Goal: Task Accomplishment & Management: Use online tool/utility

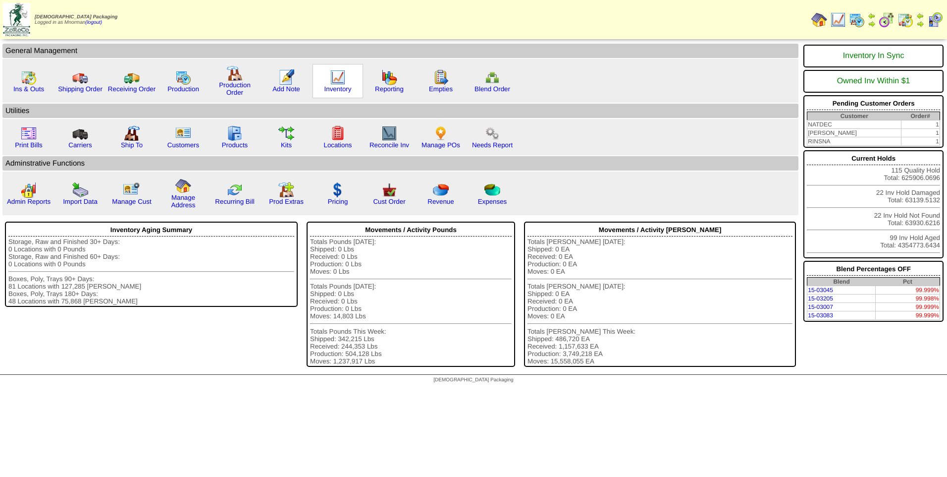
click at [340, 79] on img at bounding box center [338, 77] width 16 height 16
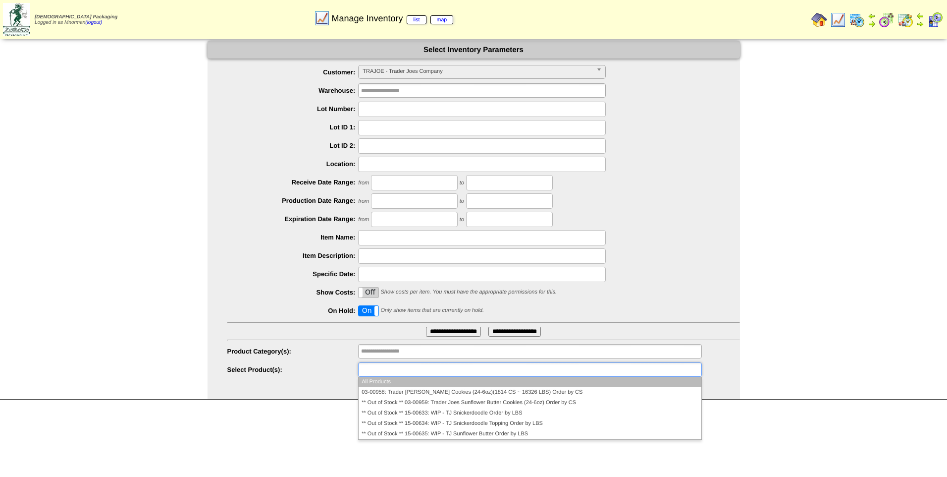
click at [458, 375] on ul at bounding box center [529, 369] width 343 height 14
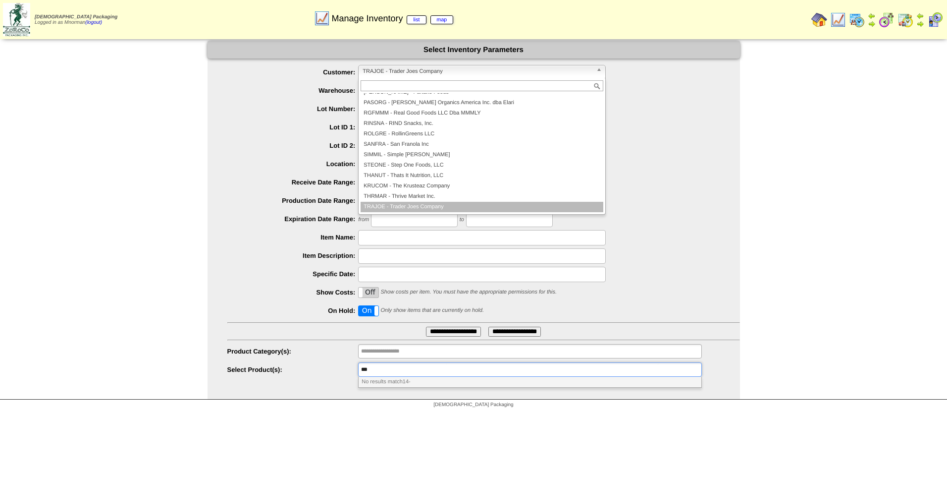
type input "**********"
click at [573, 70] on span "TRAJOE - Trader Joes Company" at bounding box center [478, 71] width 230 height 12
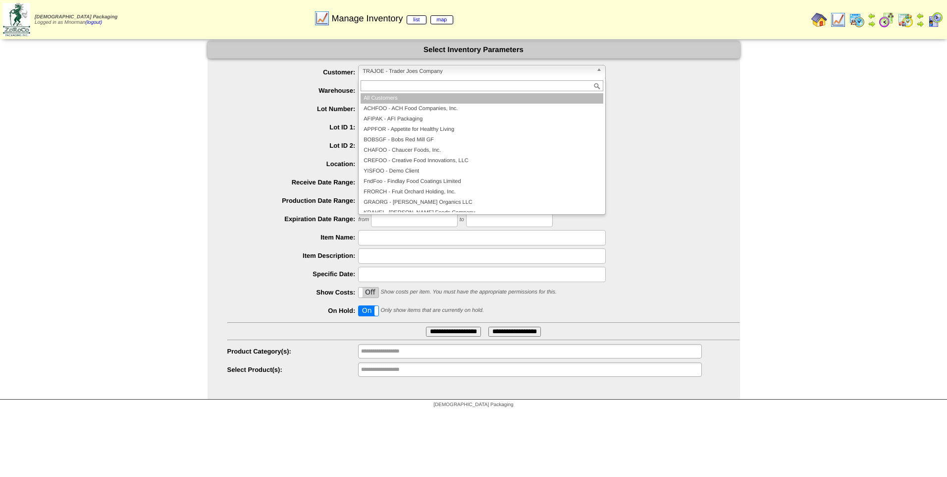
click at [388, 101] on li "All Customers" at bounding box center [482, 98] width 243 height 10
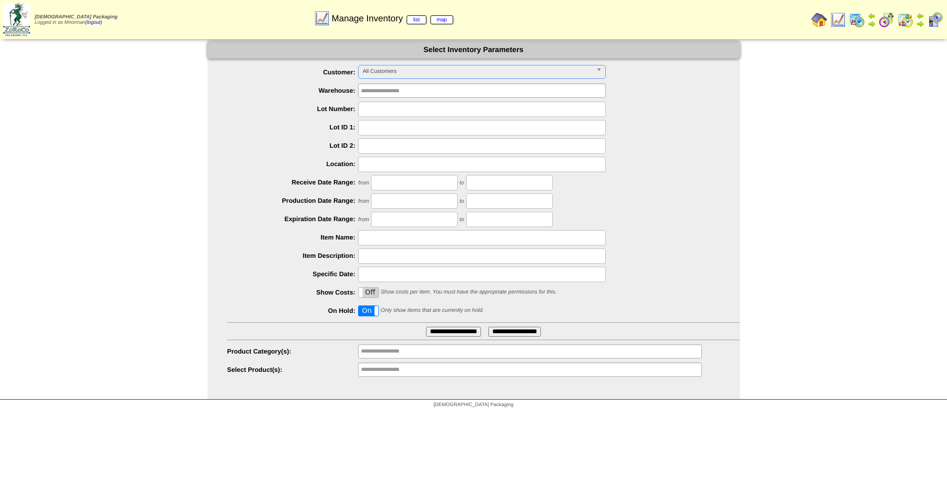
click at [406, 375] on input "**********" at bounding box center [392, 369] width 63 height 12
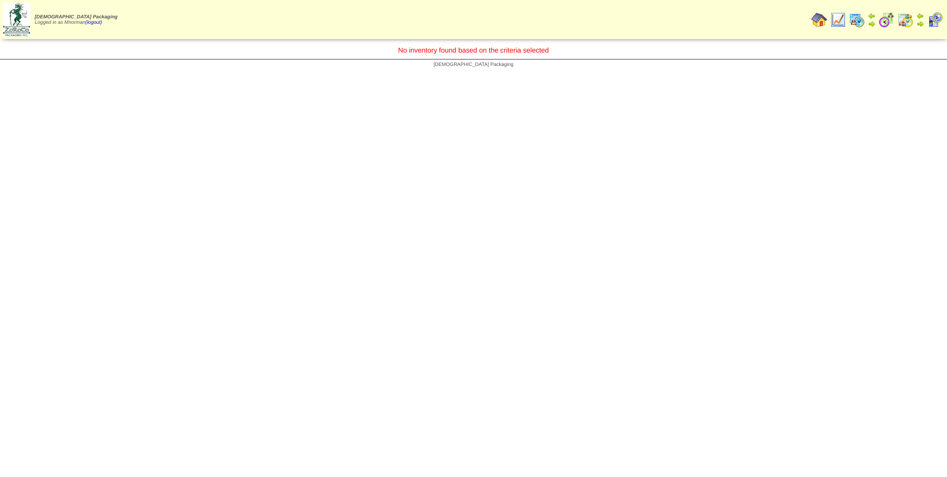
click at [842, 19] on img at bounding box center [838, 20] width 16 height 16
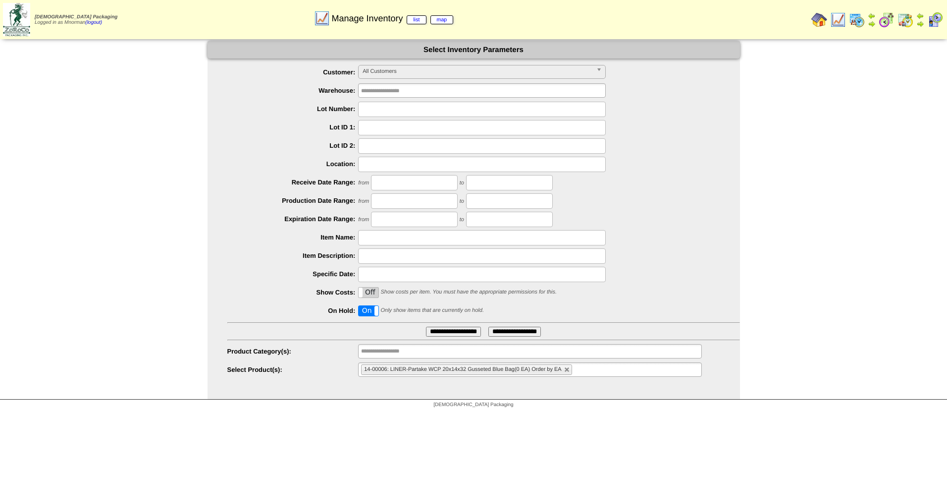
click at [369, 313] on label "On" at bounding box center [369, 311] width 20 height 10
click at [464, 333] on input "**********" at bounding box center [453, 332] width 55 height 10
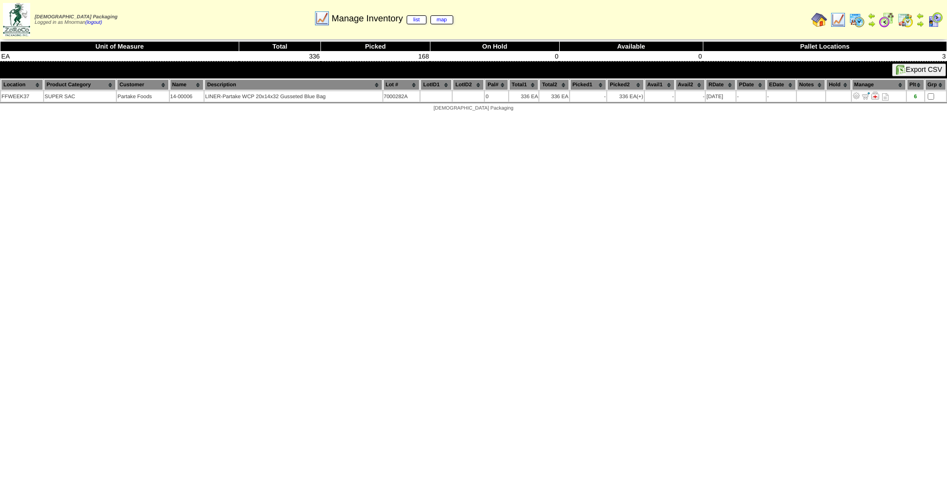
click at [839, 22] on img at bounding box center [838, 20] width 16 height 16
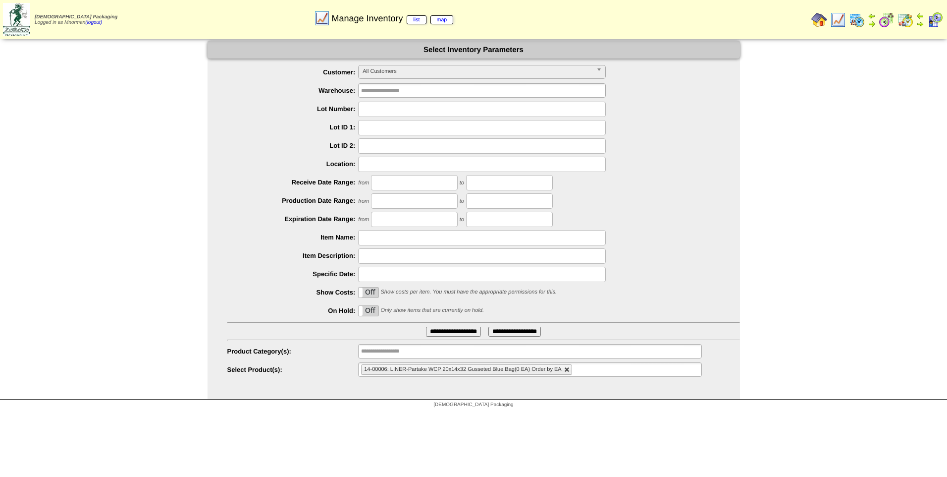
click at [567, 368] on link at bounding box center [567, 370] width 6 height 6
type input "**********"
click at [569, 372] on ul "**********" at bounding box center [529, 369] width 343 height 14
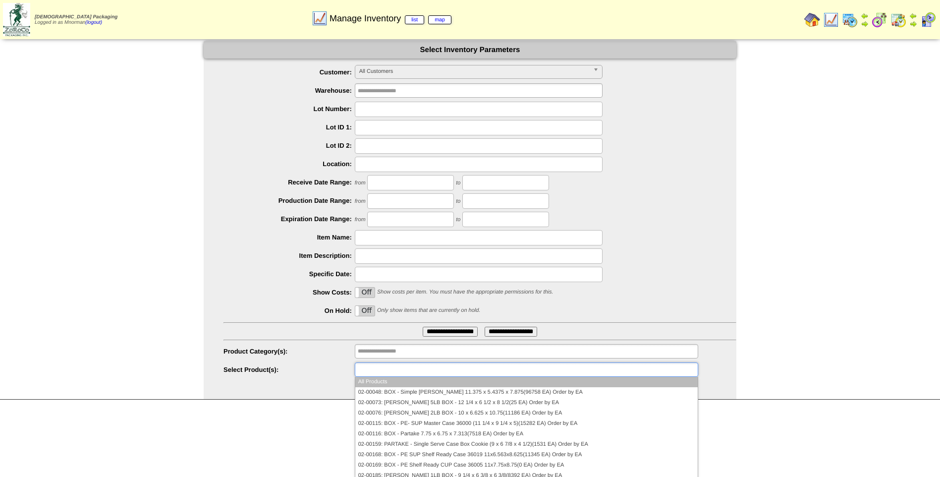
click at [902, 15] on img at bounding box center [898, 20] width 16 height 16
type input "**********"
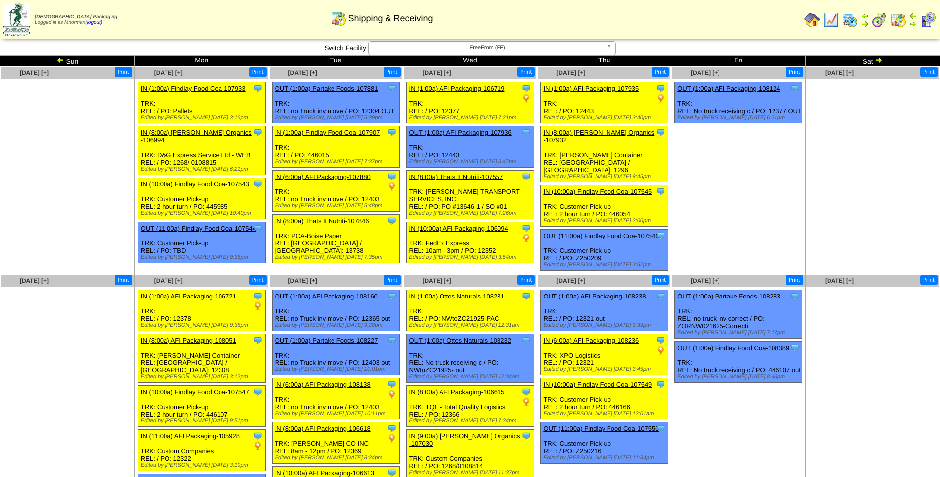
click at [878, 65] on link at bounding box center [878, 61] width 10 height 8
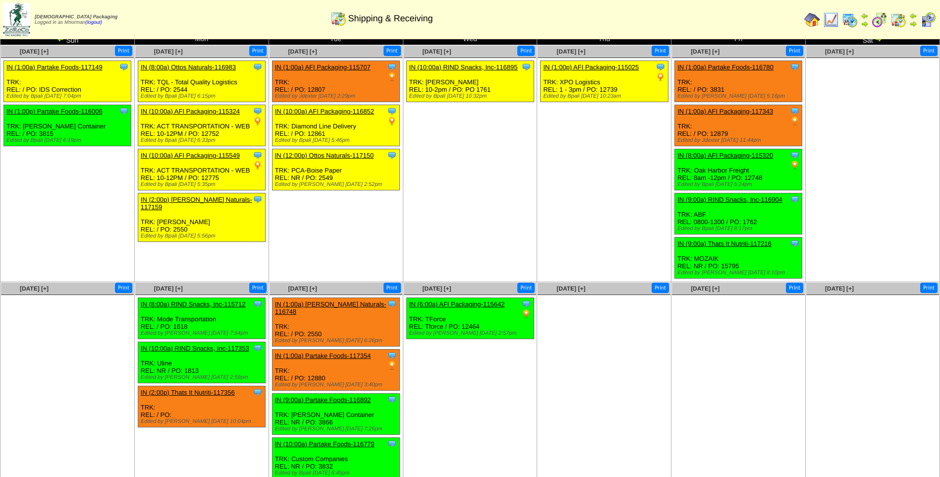
scroll to position [33, 0]
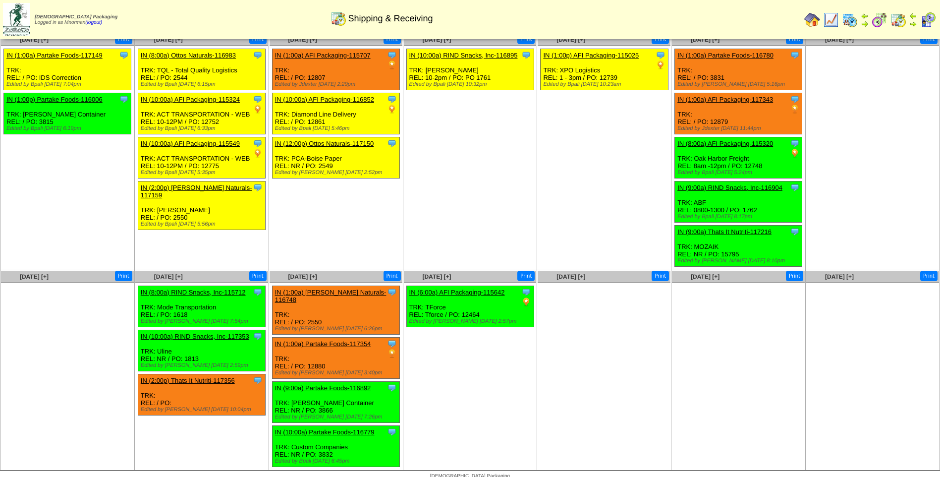
click at [809, 21] on img at bounding box center [812, 20] width 16 height 16
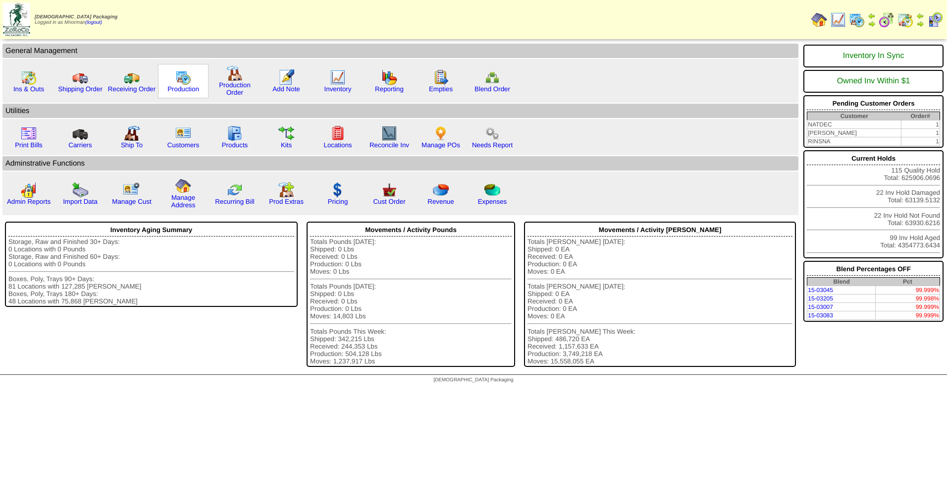
click at [181, 76] on img at bounding box center [183, 77] width 16 height 16
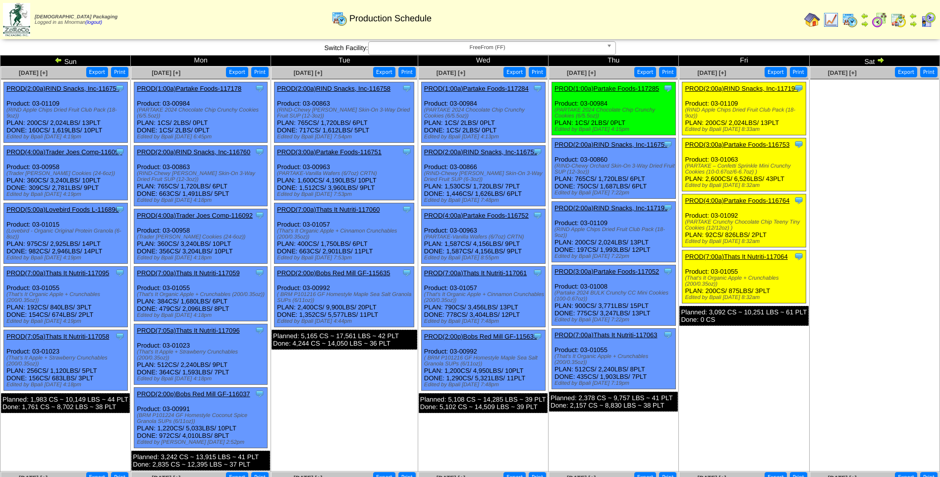
click at [57, 62] on img at bounding box center [59, 60] width 8 height 8
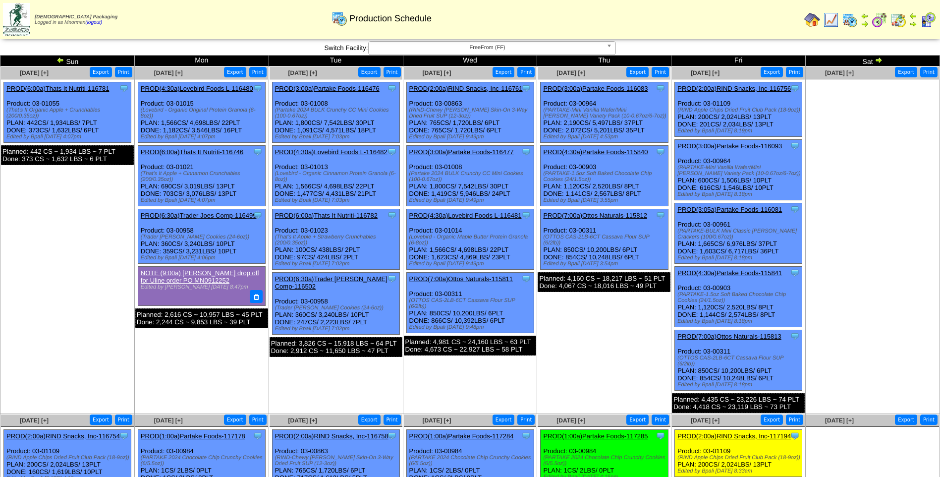
click at [60, 60] on img at bounding box center [60, 60] width 8 height 8
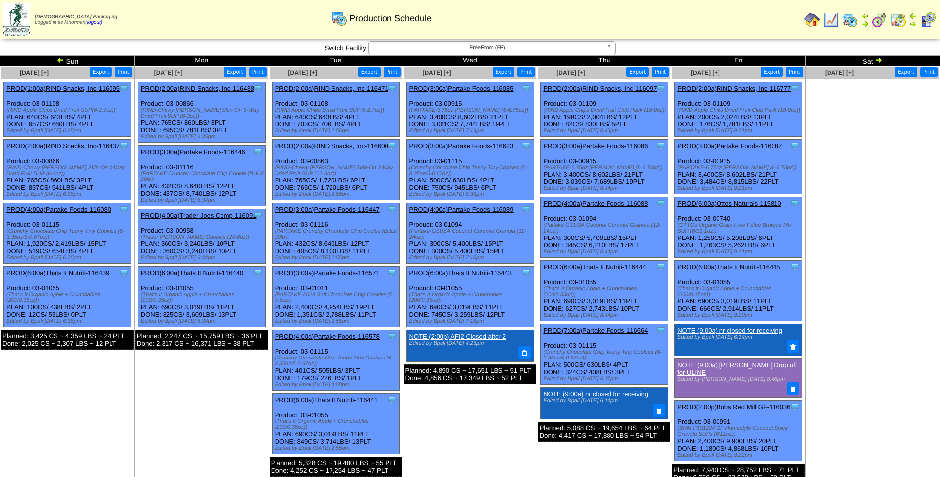
click at [51, 62] on td "Sun" at bounding box center [67, 60] width 134 height 11
click at [57, 59] on img at bounding box center [60, 60] width 8 height 8
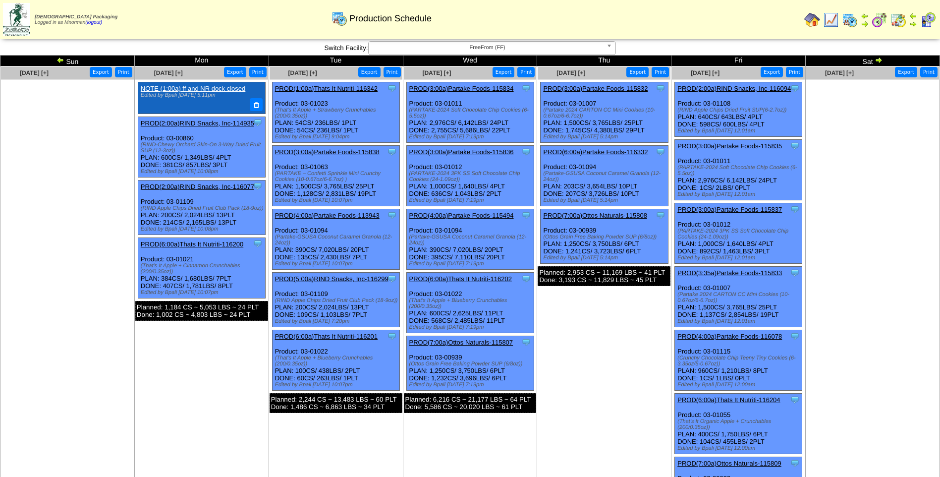
click at [62, 59] on img at bounding box center [60, 60] width 8 height 8
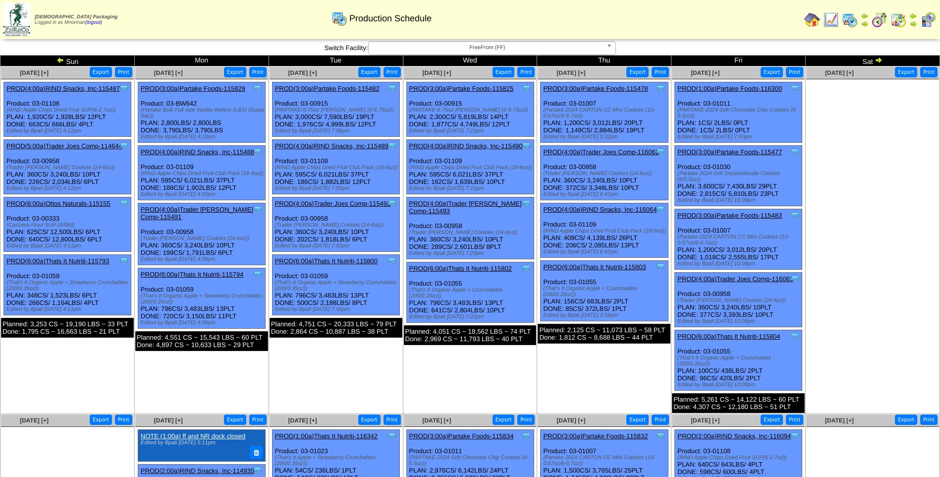
click at [881, 58] on img at bounding box center [878, 60] width 8 height 8
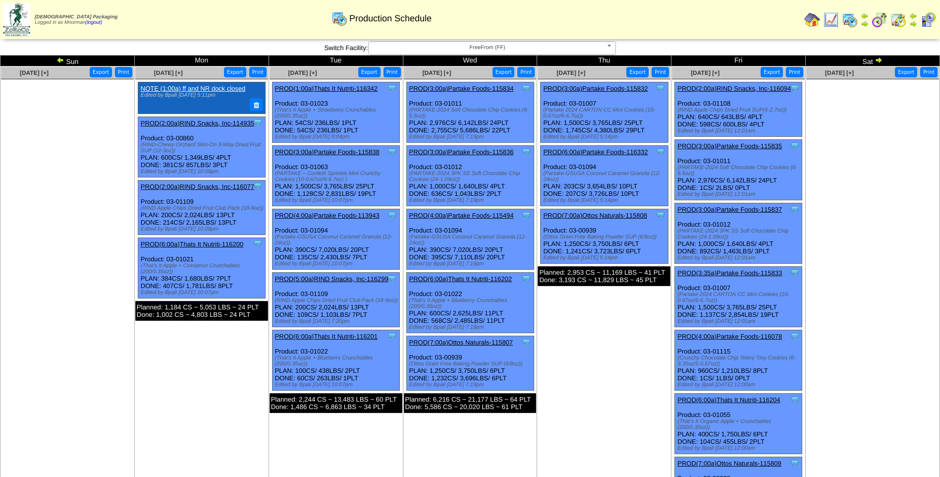
click at [881, 58] on img at bounding box center [878, 60] width 8 height 8
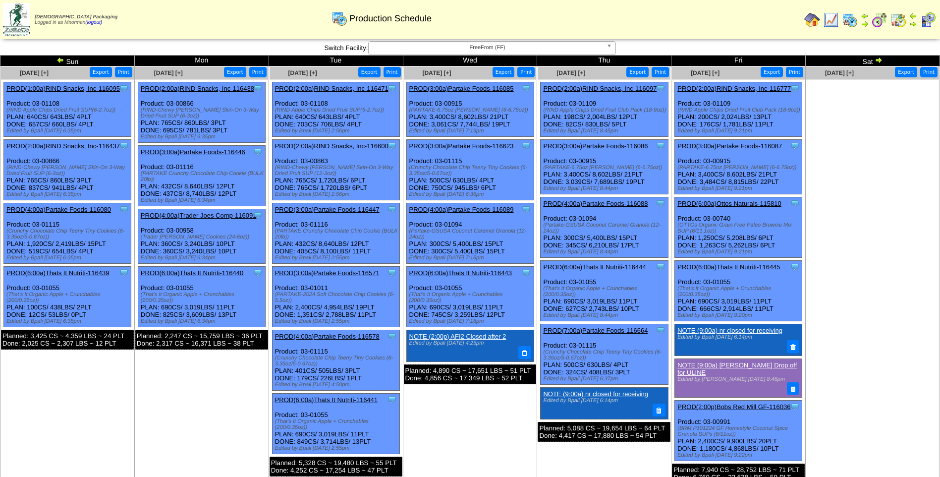
click at [196, 152] on link "PROD(3:00a)Partake Foods-116446" at bounding box center [193, 151] width 105 height 7
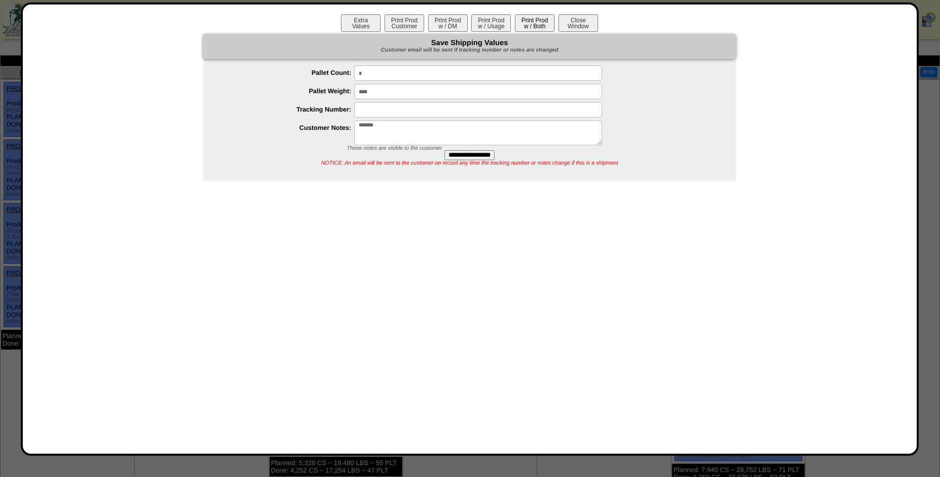
click at [528, 26] on button "Print Prod w / Both" at bounding box center [535, 22] width 40 height 17
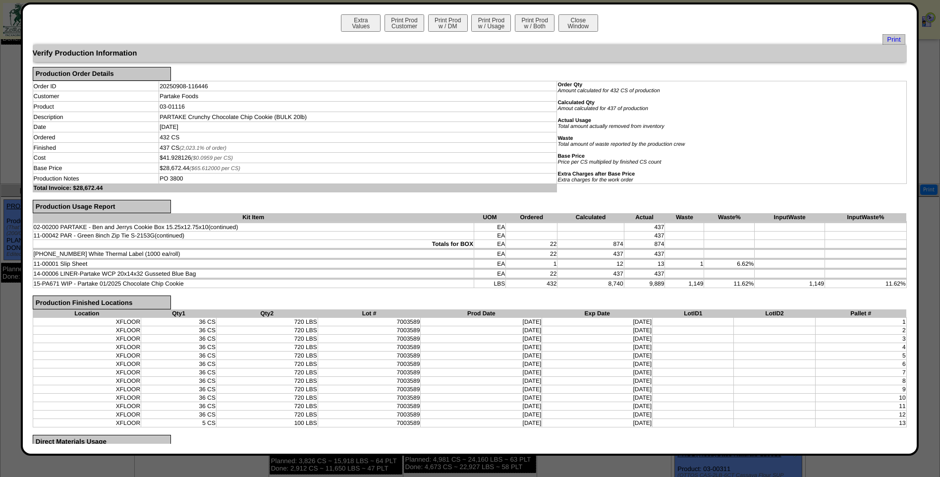
scroll to position [248, 0]
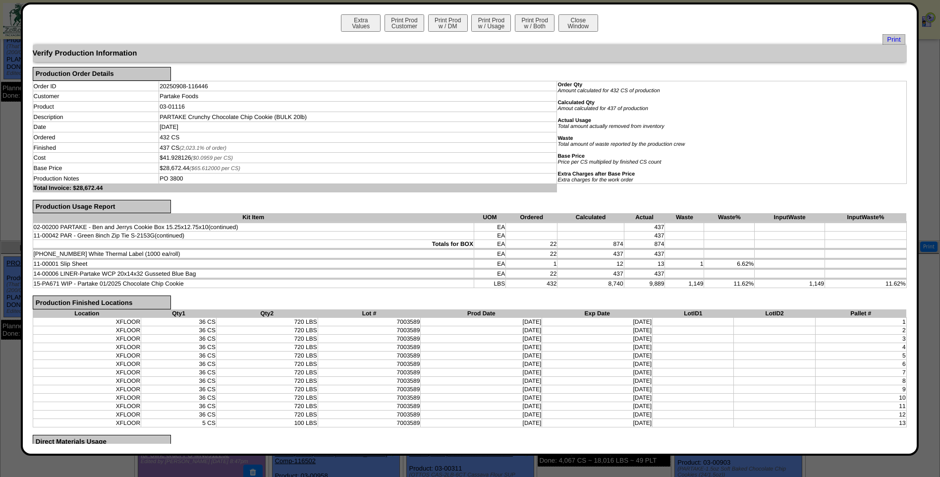
click at [747, 42] on div "Print" at bounding box center [469, 39] width 871 height 7
click at [589, 24] on button "Close Window" at bounding box center [578, 22] width 40 height 17
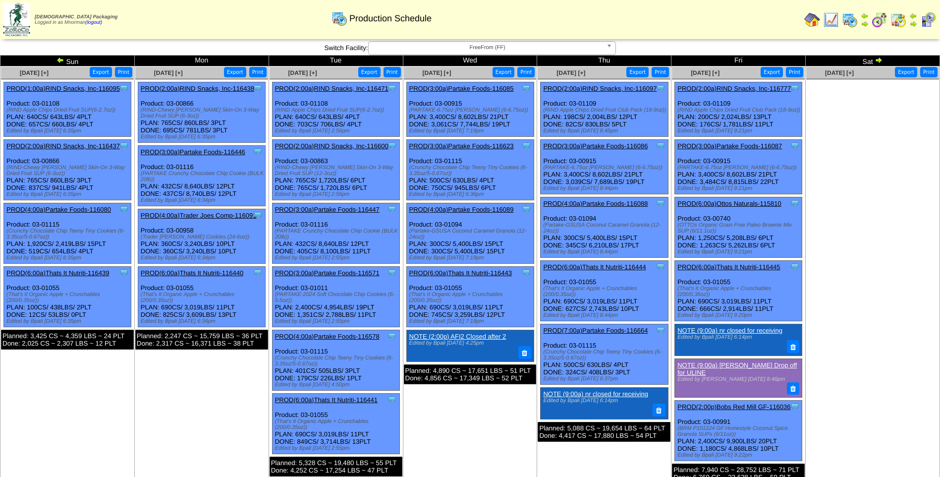
click at [342, 211] on link "PROD(3:00a)Partake Foods-116447" at bounding box center [327, 209] width 105 height 7
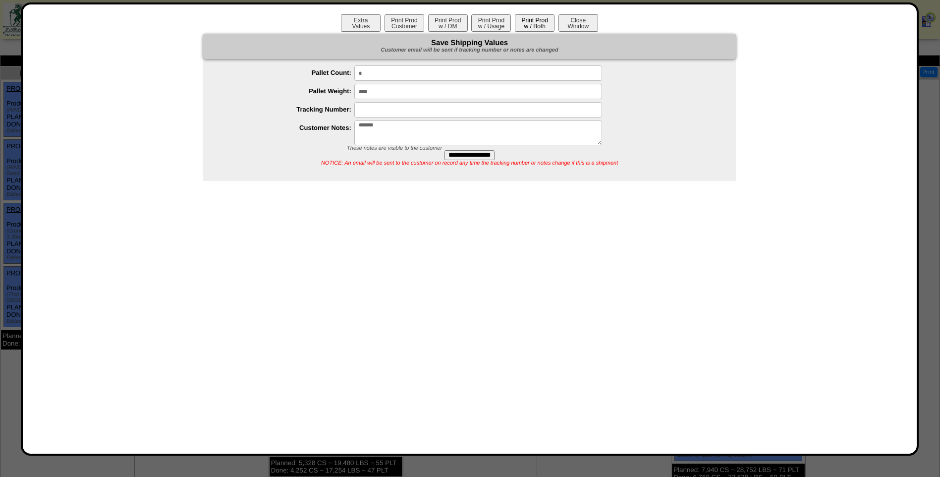
click at [528, 23] on button "Print Prod w / Both" at bounding box center [535, 22] width 40 height 17
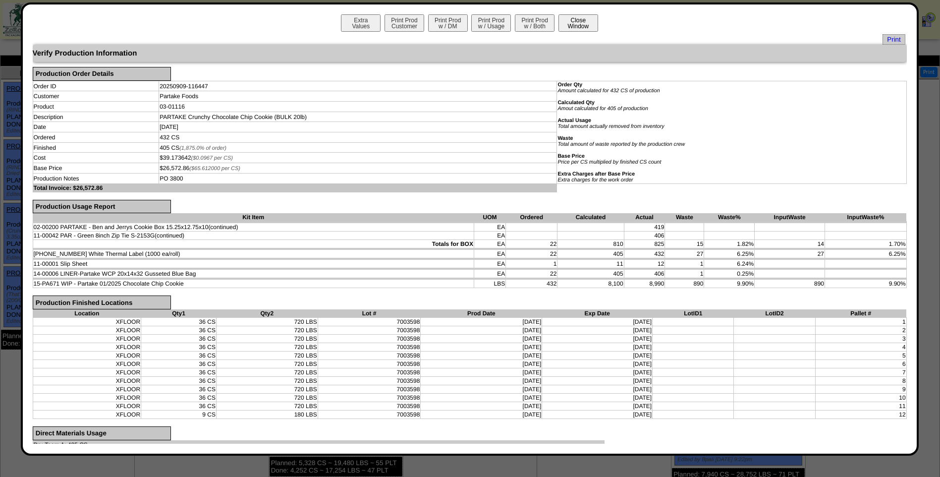
click at [576, 23] on button "Close Window" at bounding box center [578, 22] width 40 height 17
